Goal: Ask a question

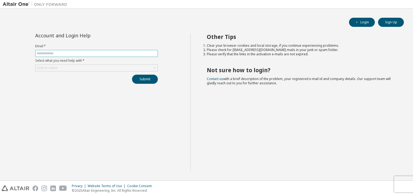
click at [75, 55] on input "text" at bounding box center [97, 53] width 120 height 4
type input "**********"
click at [87, 67] on div "Click to select" at bounding box center [96, 68] width 122 height 6
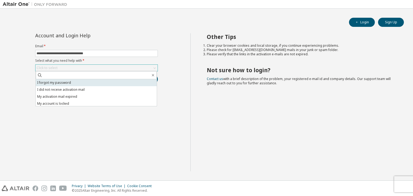
click at [86, 83] on li "I forgot my password" at bounding box center [96, 82] width 121 height 7
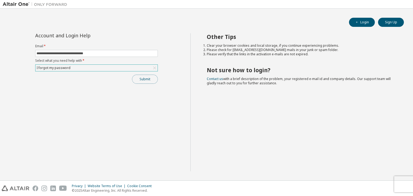
click at [145, 79] on button "Submit" at bounding box center [145, 79] width 26 height 9
click at [152, 79] on button "Submit" at bounding box center [145, 79] width 26 height 9
